Goal: Transaction & Acquisition: Purchase product/service

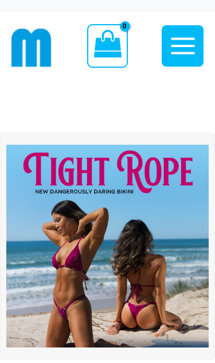
scroll to position [3, 0]
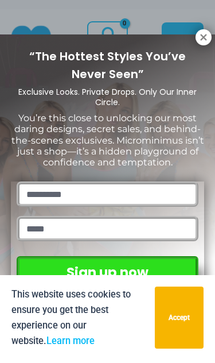
click at [207, 37] on icon at bounding box center [203, 40] width 6 height 6
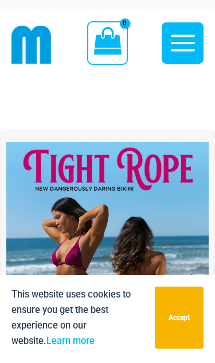
click at [82, 225] on img at bounding box center [107, 246] width 203 height 203
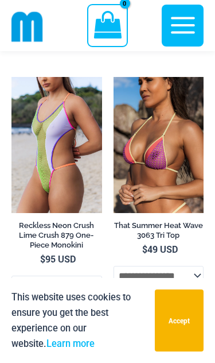
scroll to position [4325, 0]
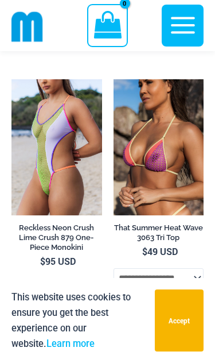
click at [114, 79] on img at bounding box center [114, 79] width 0 height 0
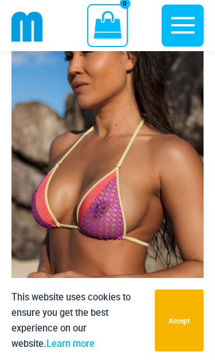
scroll to position [68, 0]
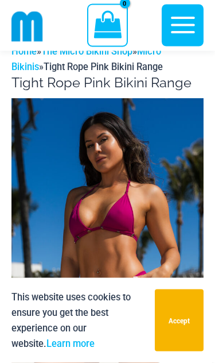
scroll to position [30, 0]
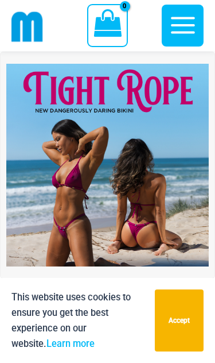
scroll to position [69, 0]
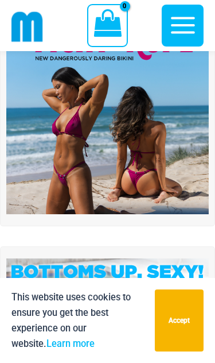
click at [185, 325] on button "Accept" at bounding box center [179, 320] width 49 height 62
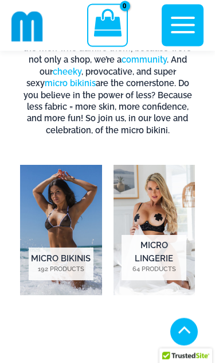
scroll to position [767, 0]
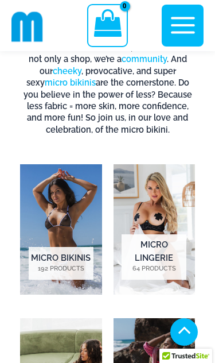
click at [153, 240] on h2 "Micro Lingerie 64 Products" at bounding box center [154, 256] width 65 height 45
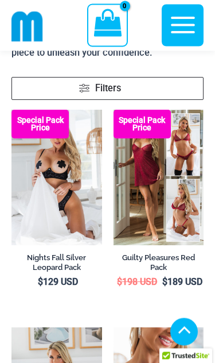
scroll to position [220, 0]
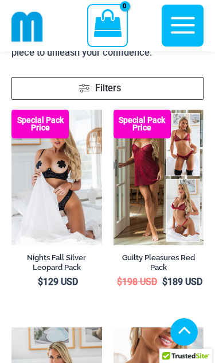
click at [11, 110] on img at bounding box center [11, 110] width 0 height 0
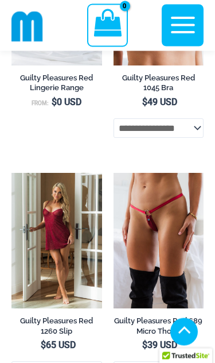
scroll to position [617, 0]
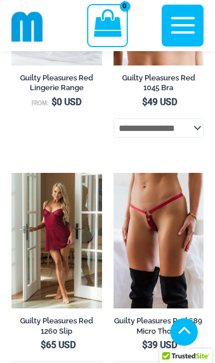
click at [114, 173] on img at bounding box center [114, 173] width 0 height 0
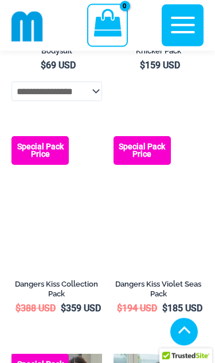
scroll to position [3518, 0]
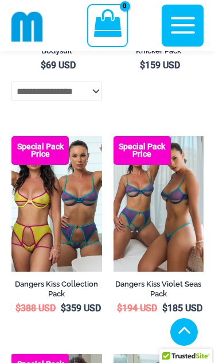
click at [114, 136] on img at bounding box center [114, 136] width 0 height 0
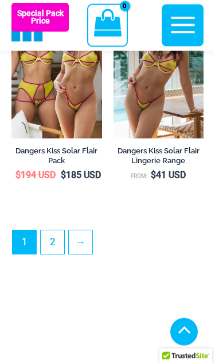
scroll to position [3869, 0]
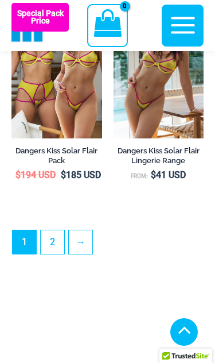
click at [59, 254] on link "2" at bounding box center [53, 242] width 24 height 24
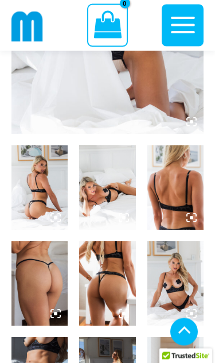
scroll to position [305, 0]
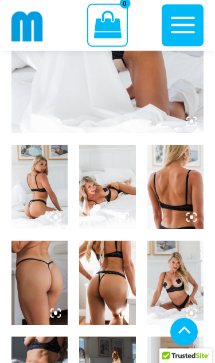
click at [174, 291] on img at bounding box center [175, 283] width 56 height 84
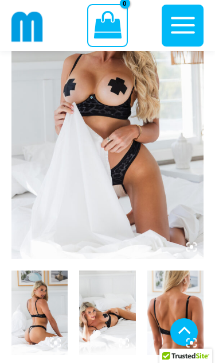
scroll to position [169, 0]
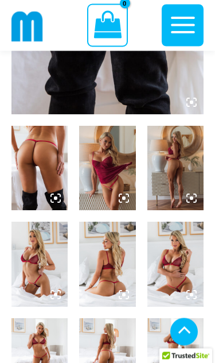
scroll to position [340, 0]
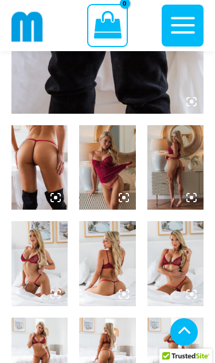
click at [110, 185] on img at bounding box center [107, 167] width 56 height 84
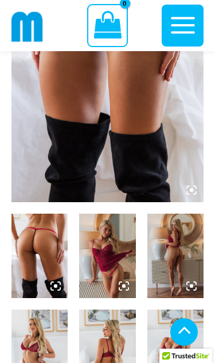
scroll to position [236, 0]
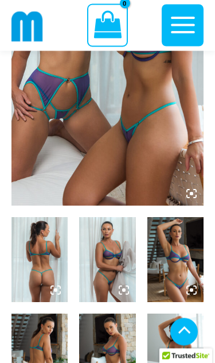
scroll to position [216, 0]
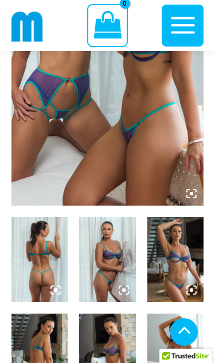
click at [172, 271] on img at bounding box center [175, 259] width 56 height 84
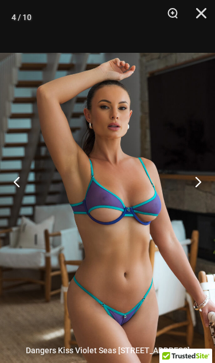
click at [22, 210] on button "Previous" at bounding box center [21, 181] width 43 height 57
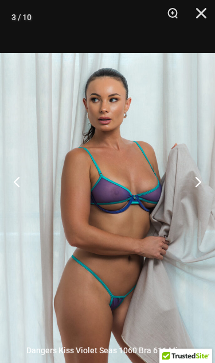
click at [18, 210] on button "Previous" at bounding box center [21, 181] width 43 height 57
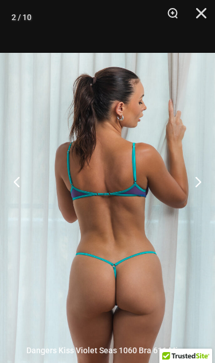
click at [13, 210] on button "Previous" at bounding box center [21, 181] width 43 height 57
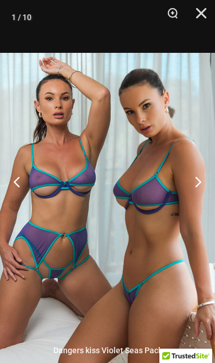
click at [15, 210] on button "Previous" at bounding box center [21, 181] width 43 height 57
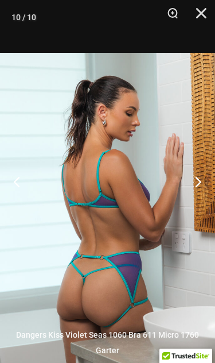
click at [6, 210] on button "Previous" at bounding box center [21, 181] width 43 height 57
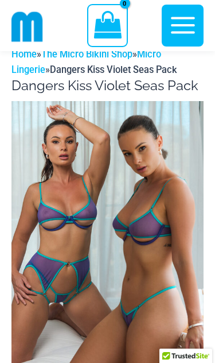
scroll to position [0, 0]
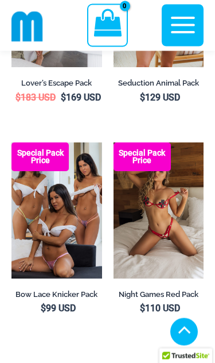
scroll to position [3612, 0]
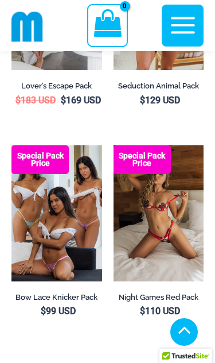
click at [11, 145] on img at bounding box center [11, 145] width 0 height 0
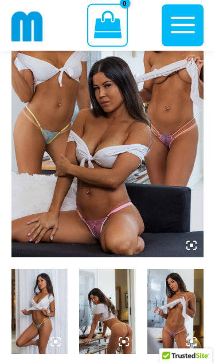
scroll to position [165, 0]
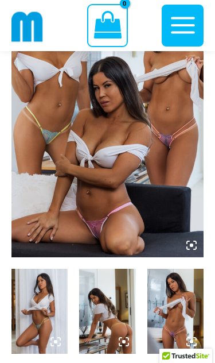
click at [111, 320] on img at bounding box center [107, 311] width 56 height 84
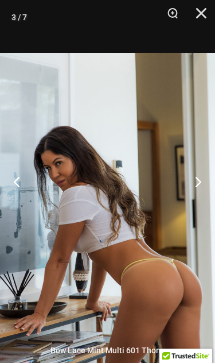
click at [188, 210] on button "Next" at bounding box center [193, 181] width 43 height 57
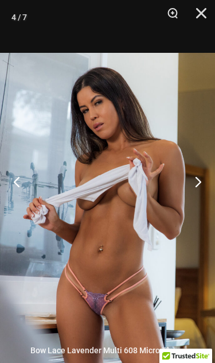
click at [200, 210] on button "Next" at bounding box center [193, 181] width 43 height 57
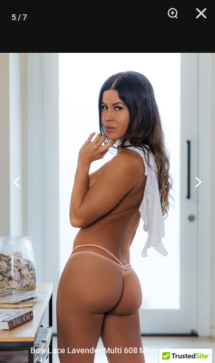
click at [195, 210] on button "Next" at bounding box center [193, 181] width 43 height 57
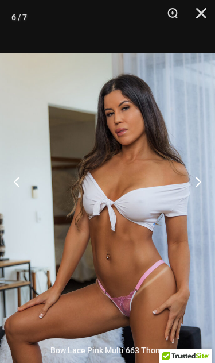
click at [199, 210] on button "Next" at bounding box center [193, 181] width 43 height 57
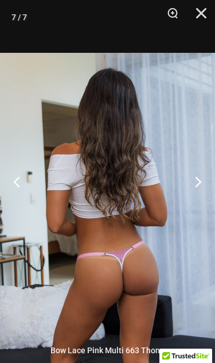
click at [193, 210] on button "Next" at bounding box center [193, 181] width 43 height 57
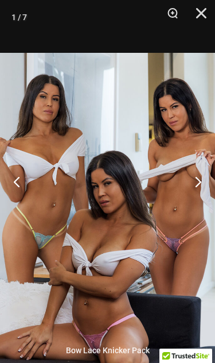
click at [203, 210] on button "Next" at bounding box center [193, 181] width 43 height 57
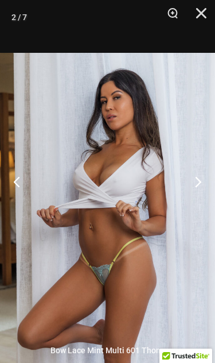
click at [200, 210] on button "Next" at bounding box center [193, 181] width 43 height 57
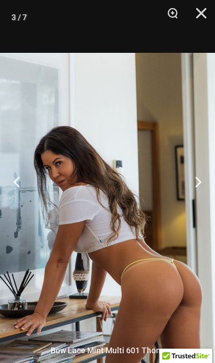
click at [193, 210] on button "Next" at bounding box center [193, 181] width 43 height 57
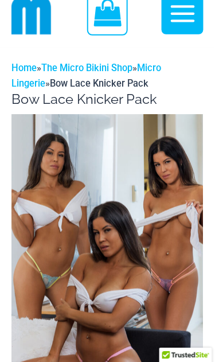
scroll to position [0, 0]
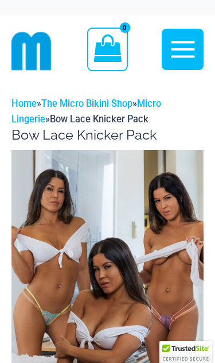
click at [181, 42] on icon "button" at bounding box center [183, 49] width 24 height 17
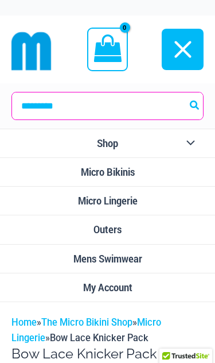
click at [87, 172] on span "Micro Bikinis" at bounding box center [108, 172] width 54 height 12
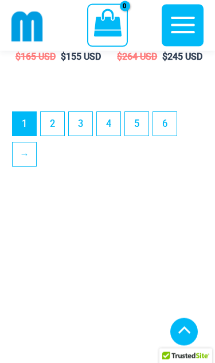
scroll to position [4457, 0]
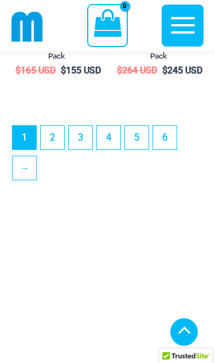
click at [52, 149] on link "2" at bounding box center [53, 138] width 24 height 24
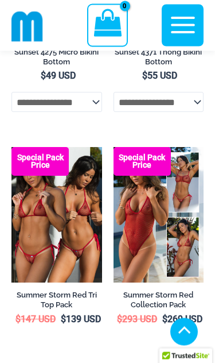
scroll to position [1214, 0]
click at [11, 147] on img at bounding box center [11, 147] width 0 height 0
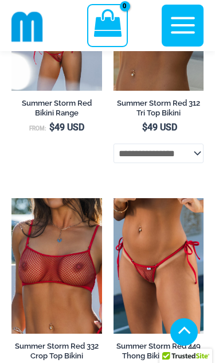
scroll to position [1637, 0]
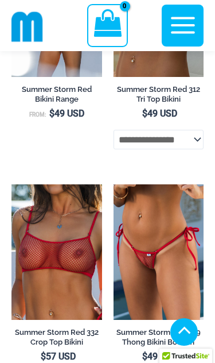
click at [114, 184] on img at bounding box center [114, 184] width 0 height 0
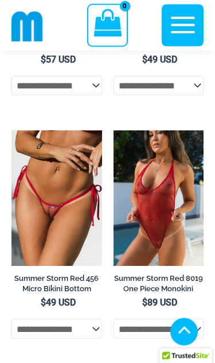
scroll to position [1934, 0]
click at [114, 130] on img at bounding box center [114, 130] width 0 height 0
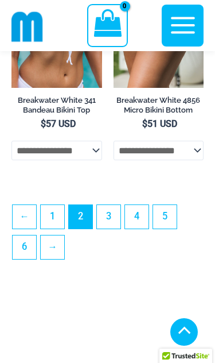
scroll to position [3790, 0]
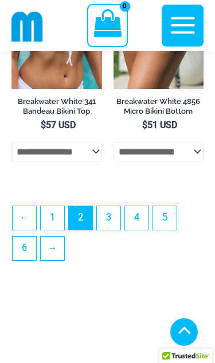
click at [107, 230] on link "3" at bounding box center [109, 218] width 24 height 24
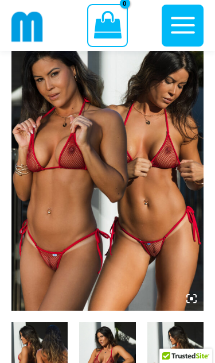
scroll to position [135, 0]
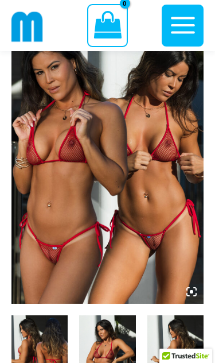
click at [94, 360] on img at bounding box center [107, 357] width 56 height 84
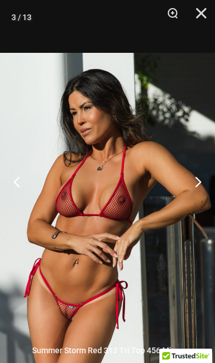
click at [13, 210] on button "Previous" at bounding box center [21, 181] width 43 height 57
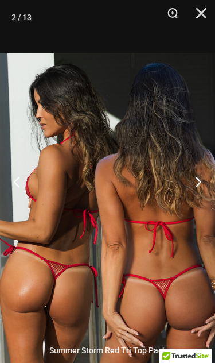
click at [27, 210] on button "Previous" at bounding box center [21, 181] width 43 height 57
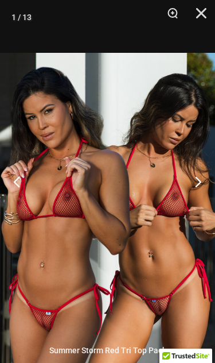
click at [15, 210] on button "Previous" at bounding box center [21, 181] width 43 height 57
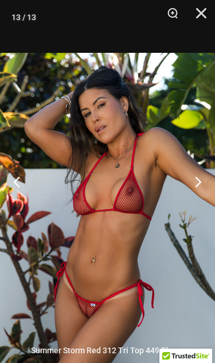
click at [21, 208] on button "Previous" at bounding box center [21, 181] width 43 height 57
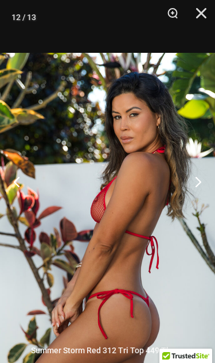
click at [15, 210] on button "Previous" at bounding box center [21, 181] width 43 height 57
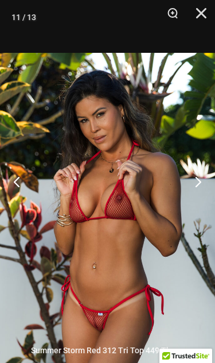
click at [14, 210] on button "Previous" at bounding box center [21, 181] width 43 height 57
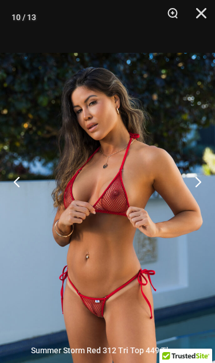
click at [14, 210] on button "Previous" at bounding box center [21, 181] width 43 height 57
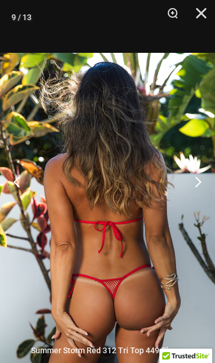
click at [20, 210] on button "Previous" at bounding box center [21, 181] width 43 height 57
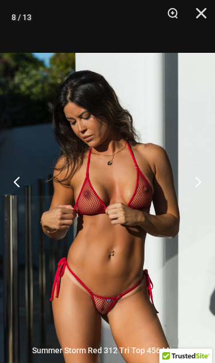
click at [15, 210] on button "Previous" at bounding box center [21, 181] width 43 height 57
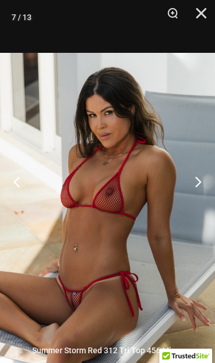
click at [11, 210] on button "Previous" at bounding box center [21, 181] width 43 height 57
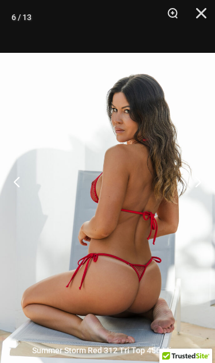
click at [13, 210] on button "Previous" at bounding box center [21, 181] width 43 height 57
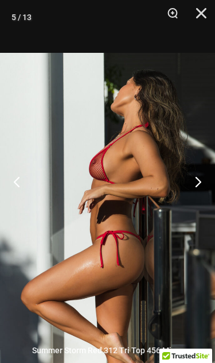
click at [7, 210] on button "Previous" at bounding box center [21, 181] width 43 height 57
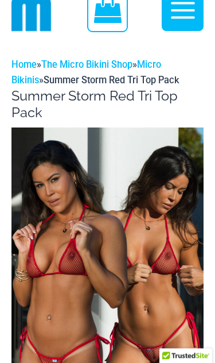
scroll to position [3, 0]
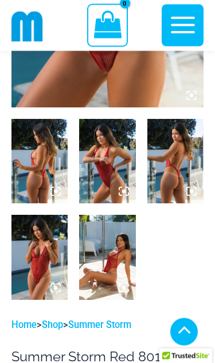
scroll to position [347, 0]
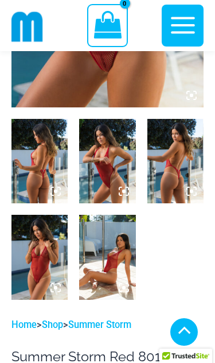
click at [28, 255] on img at bounding box center [39, 257] width 56 height 84
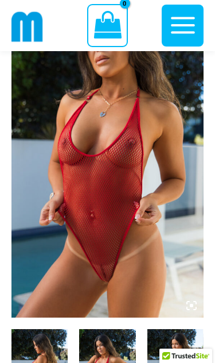
scroll to position [123, 0]
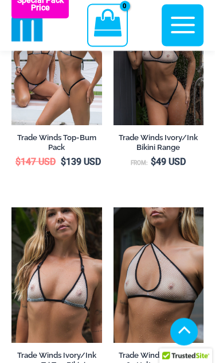
scroll to position [625, 0]
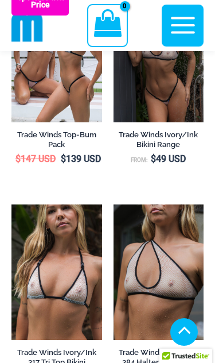
click at [114, 204] on img at bounding box center [114, 204] width 0 height 0
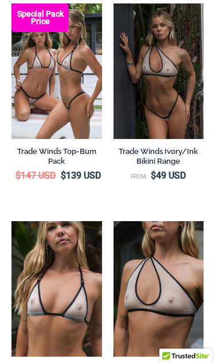
scroll to position [644, 0]
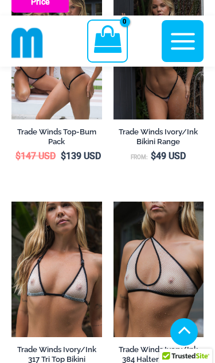
click at [11, 201] on img at bounding box center [11, 201] width 0 height 0
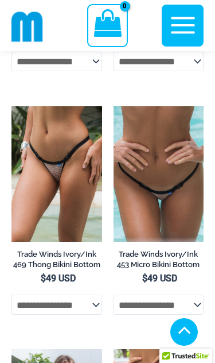
scroll to position [966, 0]
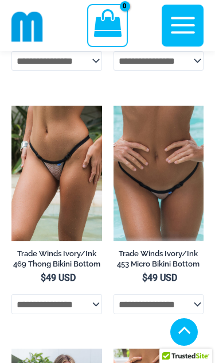
click at [11, 106] on img at bounding box center [11, 106] width 0 height 0
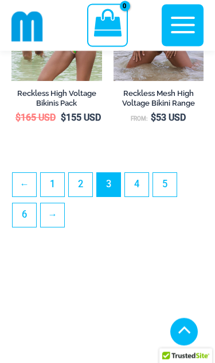
scroll to position [3751, 0]
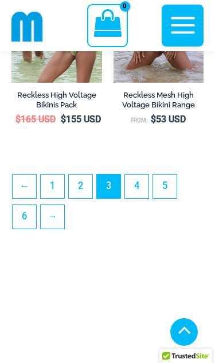
click at [141, 198] on link "4" at bounding box center [137, 186] width 24 height 24
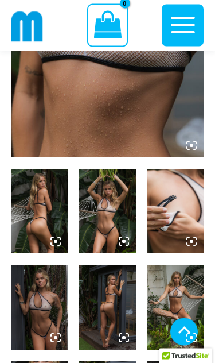
scroll to position [297, 0]
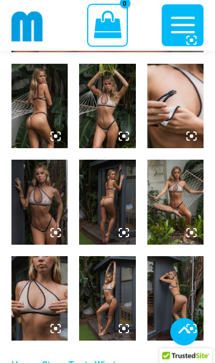
click at [31, 281] on img at bounding box center [39, 298] width 56 height 84
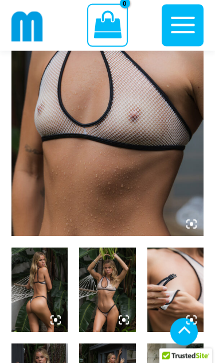
scroll to position [196, 0]
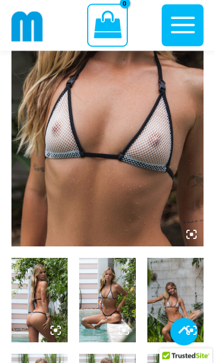
click at [174, 298] on img at bounding box center [175, 300] width 56 height 84
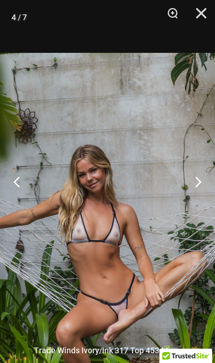
click at [22, 210] on button "Previous" at bounding box center [21, 181] width 43 height 57
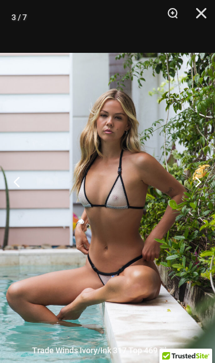
click at [16, 210] on button "Previous" at bounding box center [21, 181] width 43 height 57
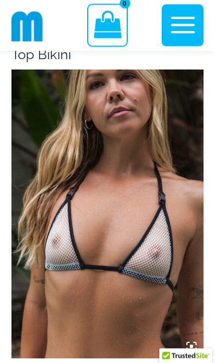
scroll to position [72, 0]
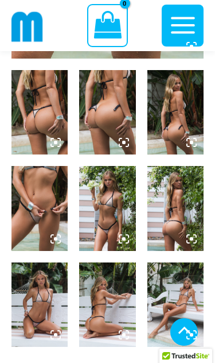
scroll to position [399, 0]
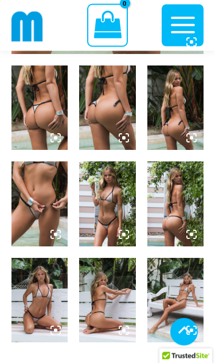
click at [33, 212] on img at bounding box center [39, 204] width 56 height 84
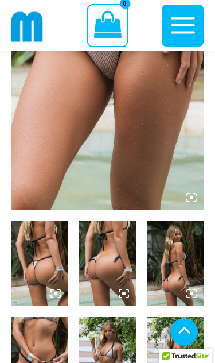
scroll to position [229, 0]
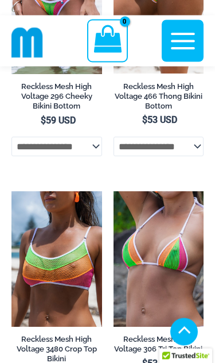
scroll to position [213, 0]
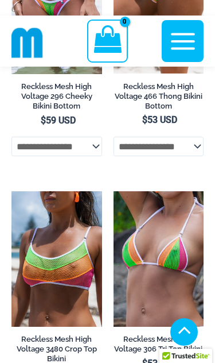
click at [11, 191] on img at bounding box center [11, 191] width 0 height 0
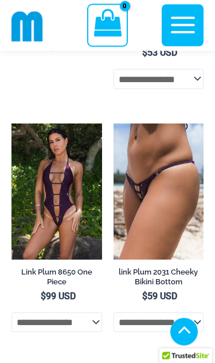
scroll to position [1252, 0]
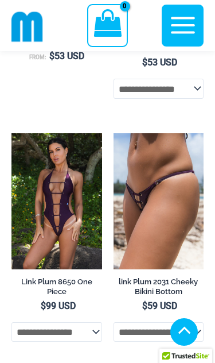
click at [114, 133] on img at bounding box center [114, 133] width 0 height 0
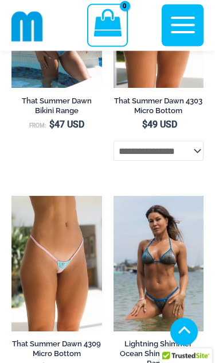
scroll to position [3134, 0]
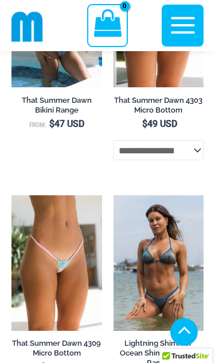
click at [114, 195] on img at bounding box center [114, 195] width 0 height 0
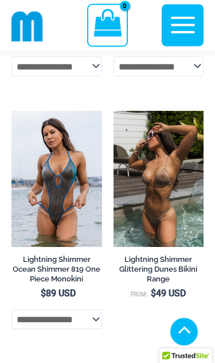
scroll to position [3714, 0]
click at [114, 111] on img at bounding box center [114, 111] width 0 height 0
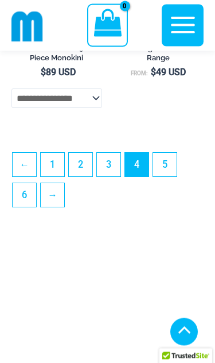
scroll to position [3936, 0]
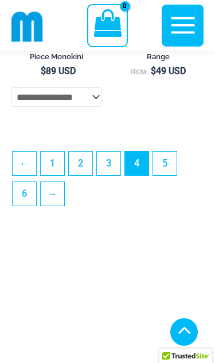
click at [165, 175] on link "5" at bounding box center [165, 163] width 24 height 24
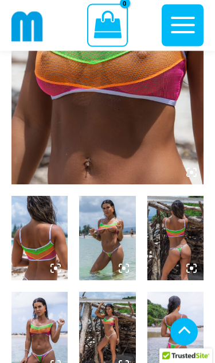
scroll to position [270, 0]
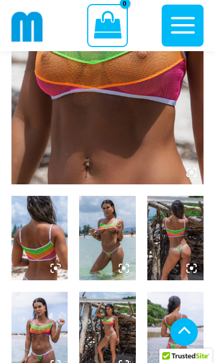
click at [112, 240] on img at bounding box center [107, 238] width 56 height 84
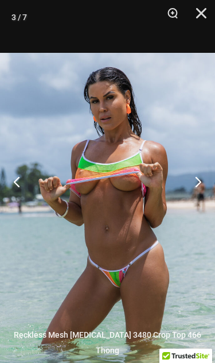
click at [27, 207] on button "Previous" at bounding box center [21, 181] width 43 height 57
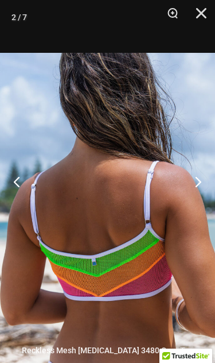
click at [28, 210] on button "Previous" at bounding box center [21, 181] width 43 height 57
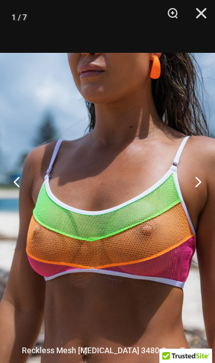
click at [7, 210] on button "Previous" at bounding box center [21, 181] width 43 height 57
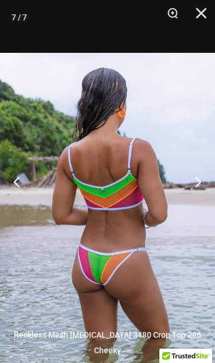
click at [20, 210] on button "Previous" at bounding box center [21, 181] width 43 height 57
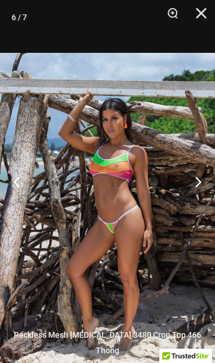
click at [17, 210] on button "Previous" at bounding box center [21, 181] width 43 height 57
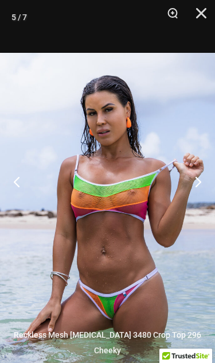
click at [17, 210] on button "Previous" at bounding box center [21, 181] width 43 height 57
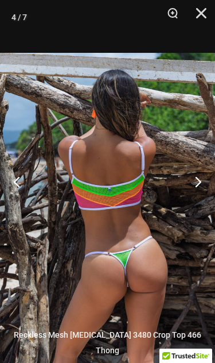
click at [20, 210] on button "Previous" at bounding box center [21, 181] width 43 height 57
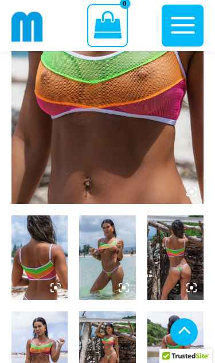
scroll to position [211, 0]
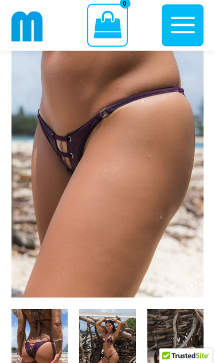
scroll to position [142, 0]
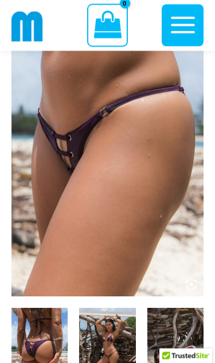
click at [102, 339] on img at bounding box center [107, 350] width 56 height 84
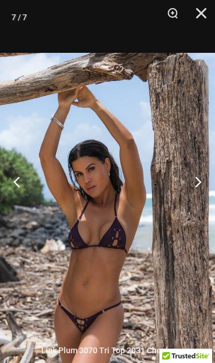
click at [23, 210] on button "Previous" at bounding box center [21, 181] width 43 height 57
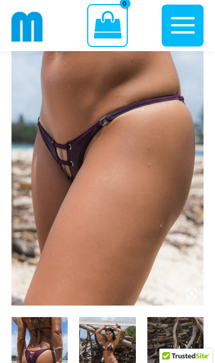
scroll to position [133, 0]
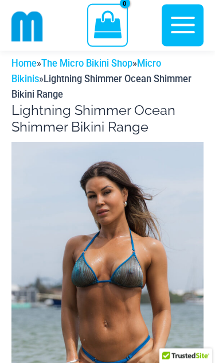
scroll to position [7, 0]
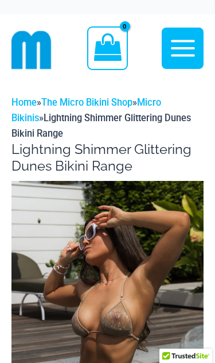
scroll to position [1, 0]
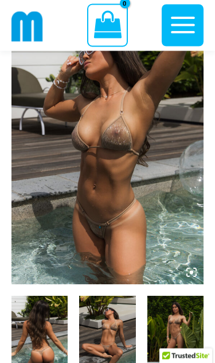
click at [102, 332] on img at bounding box center [107, 338] width 56 height 84
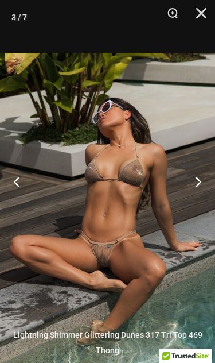
click at [23, 210] on button "Previous" at bounding box center [21, 181] width 43 height 57
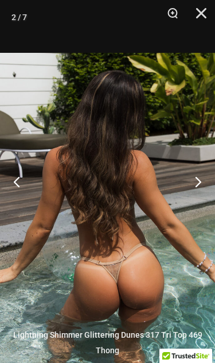
click at [23, 210] on button "Previous" at bounding box center [21, 181] width 43 height 57
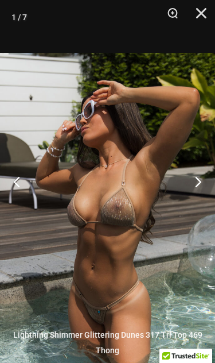
click at [13, 210] on button "Previous" at bounding box center [21, 181] width 43 height 57
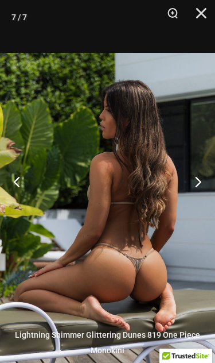
click at [13, 210] on button "Previous" at bounding box center [21, 181] width 43 height 57
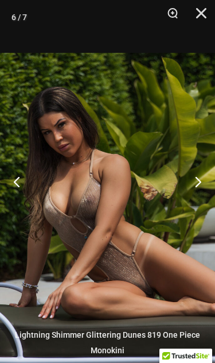
click at [14, 210] on button "Previous" at bounding box center [21, 181] width 43 height 57
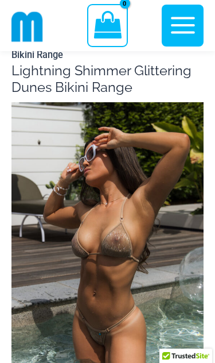
scroll to position [31, 0]
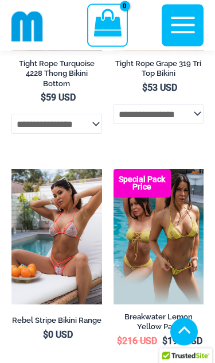
scroll to position [1662, 0]
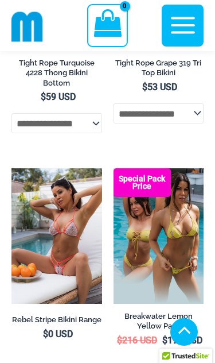
click at [11, 168] on img at bounding box center [11, 168] width 0 height 0
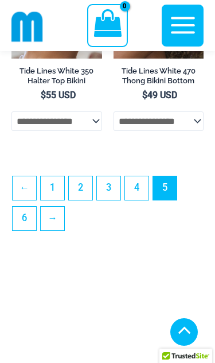
scroll to position [3797, 0]
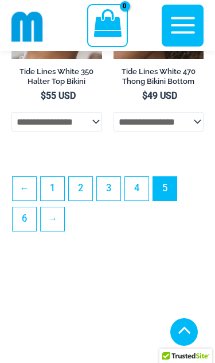
click at [24, 231] on link "6" at bounding box center [25, 219] width 24 height 24
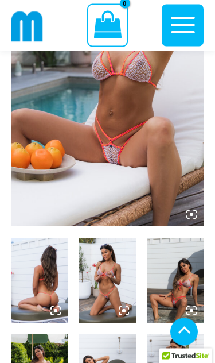
scroll to position [196, 0]
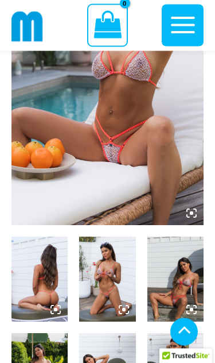
click at [180, 282] on img at bounding box center [175, 279] width 56 height 84
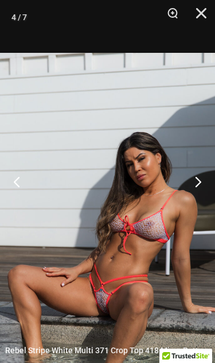
click at [17, 210] on button "Previous" at bounding box center [21, 181] width 43 height 57
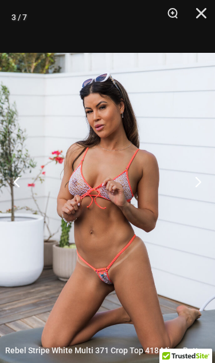
click at [26, 210] on button "Previous" at bounding box center [21, 181] width 43 height 57
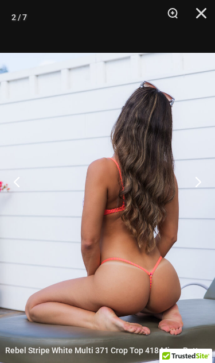
click at [21, 210] on button "Previous" at bounding box center [21, 181] width 43 height 57
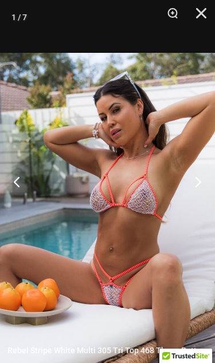
click at [21, 210] on button "Previous" at bounding box center [21, 181] width 43 height 57
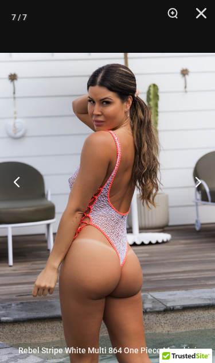
click at [19, 210] on button "Previous" at bounding box center [21, 181] width 43 height 57
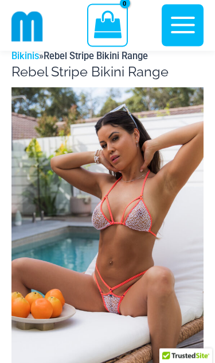
scroll to position [30, 0]
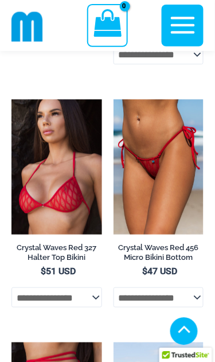
scroll to position [3468, 0]
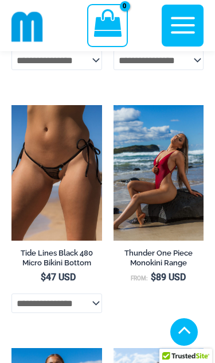
scroll to position [543, 0]
click at [176, 16] on icon "button" at bounding box center [183, 25] width 29 height 29
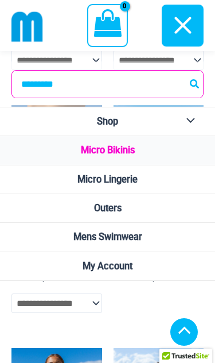
click at [98, 188] on link "Micro Lingerie" at bounding box center [107, 179] width 215 height 29
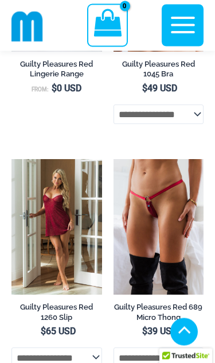
scroll to position [631, 0]
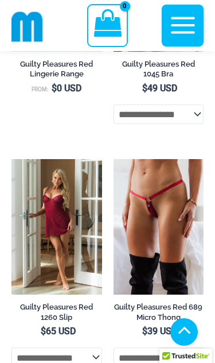
click at [114, 159] on img at bounding box center [114, 159] width 0 height 0
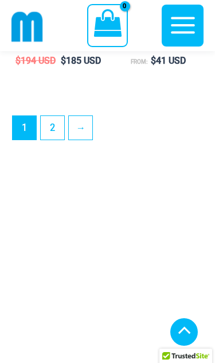
scroll to position [3964, 0]
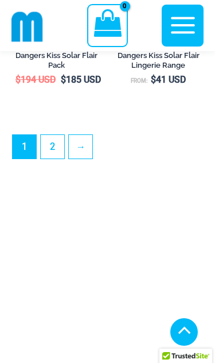
click at [46, 158] on link "2" at bounding box center [53, 147] width 24 height 24
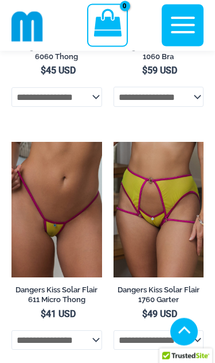
scroll to position [252, 0]
click at [11, 142] on img at bounding box center [11, 142] width 0 height 0
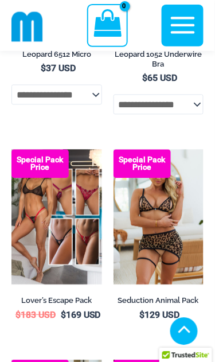
scroll to position [3398, 0]
